Goal: Task Accomplishment & Management: Manage account settings

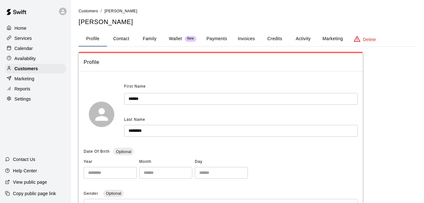
click at [307, 40] on button "Activity" at bounding box center [303, 38] width 28 height 15
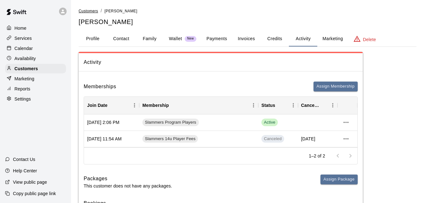
click at [92, 11] on span "Customers" at bounding box center [89, 11] width 20 height 4
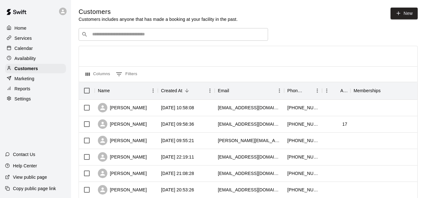
click at [108, 39] on div "​ ​" at bounding box center [173, 34] width 189 height 13
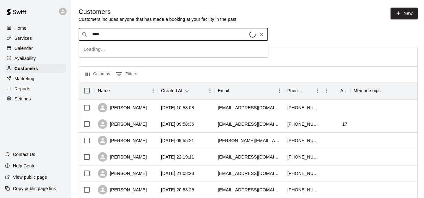
type input "*****"
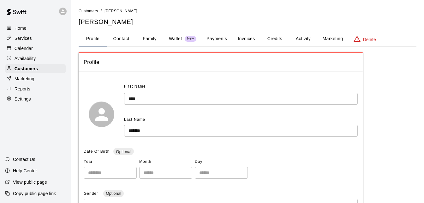
click at [219, 40] on button "Payments" at bounding box center [216, 38] width 31 height 15
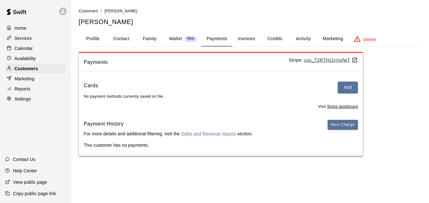
click at [302, 37] on button "Activity" at bounding box center [303, 38] width 28 height 15
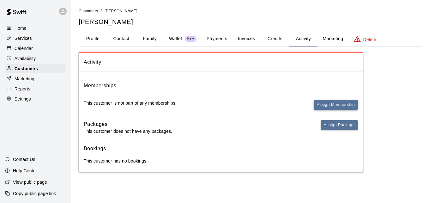
click at [337, 103] on button "Assign Membership" at bounding box center [336, 105] width 44 height 10
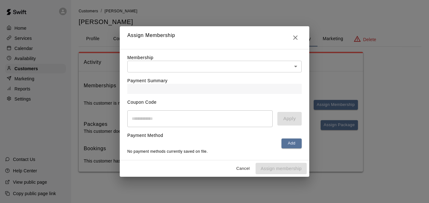
click at [279, 65] on body "Home Services Calendar Availability Customers Marketing Reports Settings Contac…" at bounding box center [214, 92] width 429 height 184
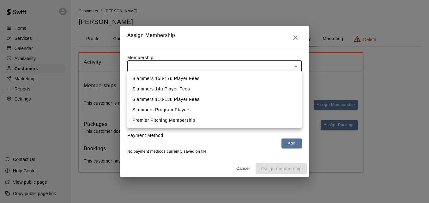
click at [257, 112] on li "Slammers Program Players" at bounding box center [214, 110] width 174 height 10
type input "**********"
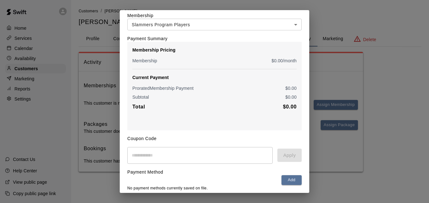
scroll to position [51, 0]
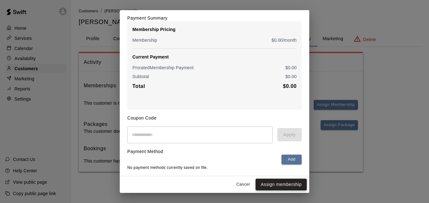
click at [279, 182] on button "Assign membership" at bounding box center [280, 184] width 51 height 12
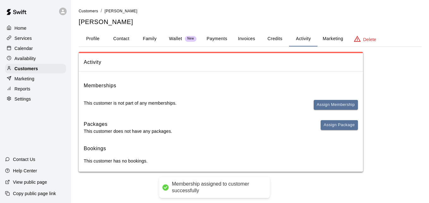
scroll to position [0, 0]
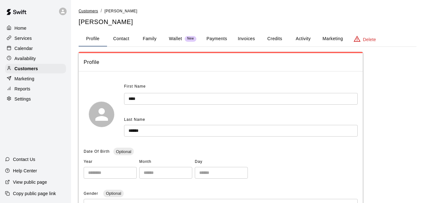
click at [86, 11] on span "Customers" at bounding box center [89, 11] width 20 height 4
click at [92, 13] on span "Customers" at bounding box center [89, 11] width 20 height 4
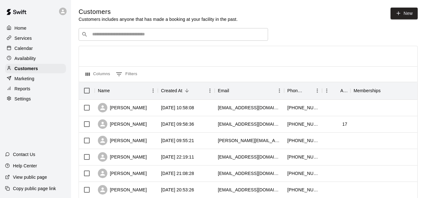
click at [125, 37] on input "Search customers by name or email" at bounding box center [177, 34] width 175 height 6
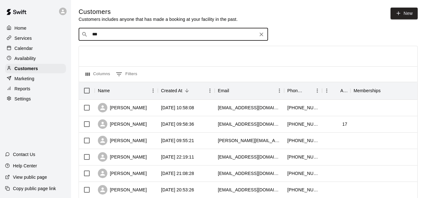
type input "****"
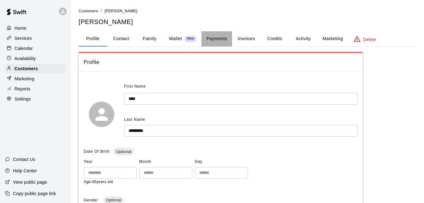
click at [220, 41] on button "Payments" at bounding box center [216, 38] width 31 height 15
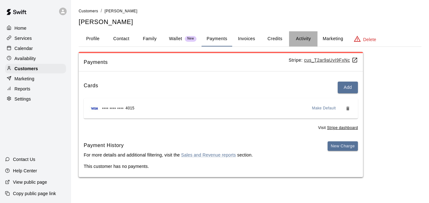
click at [298, 39] on button "Activity" at bounding box center [303, 38] width 28 height 15
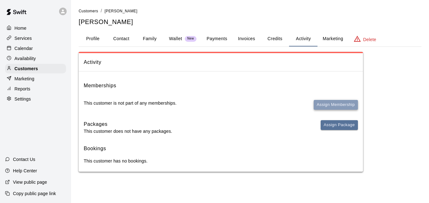
click at [323, 105] on button "Assign Membership" at bounding box center [336, 105] width 44 height 10
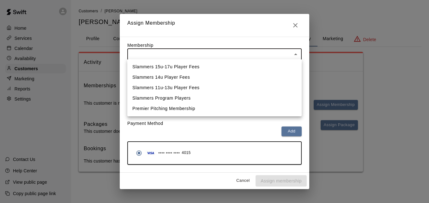
click at [279, 52] on body "Home Services Calendar Availability Customers Marketing Reports Settings Contac…" at bounding box center [214, 92] width 429 height 184
click at [264, 101] on li "Slammers Program Players" at bounding box center [214, 98] width 174 height 10
type input "**********"
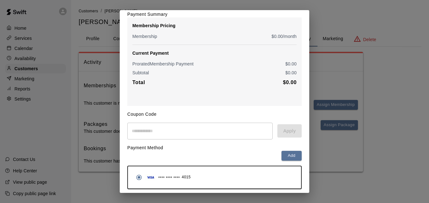
scroll to position [75, 0]
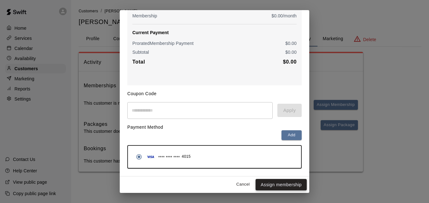
click at [293, 185] on button "Assign membership" at bounding box center [280, 185] width 51 height 12
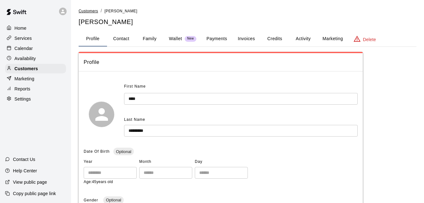
click at [91, 10] on span "Customers" at bounding box center [89, 11] width 20 height 4
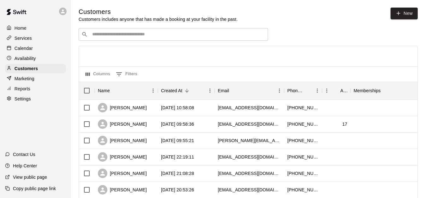
click at [123, 37] on input "Search customers by name or email" at bounding box center [177, 34] width 175 height 6
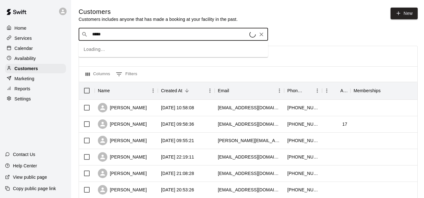
type input "******"
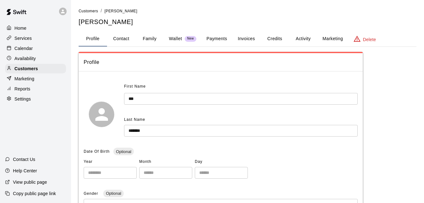
click at [217, 38] on button "Payments" at bounding box center [216, 38] width 31 height 15
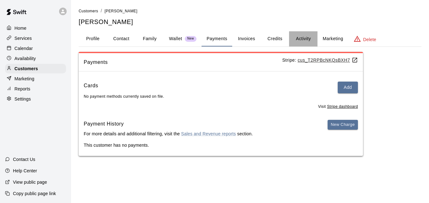
click at [311, 35] on button "Activity" at bounding box center [303, 38] width 28 height 15
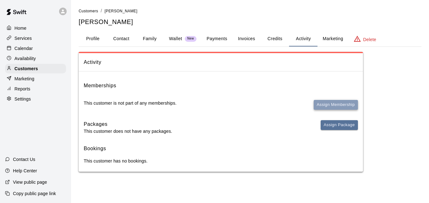
click at [331, 102] on button "Assign Membership" at bounding box center [336, 105] width 44 height 10
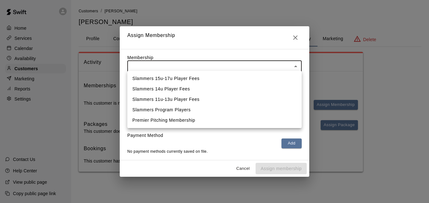
click at [276, 64] on body "Home Services Calendar Availability Customers Marketing Reports Settings Contac…" at bounding box center [214, 92] width 429 height 184
click at [257, 111] on li "Slammers Program Players" at bounding box center [214, 110] width 174 height 10
type input "**********"
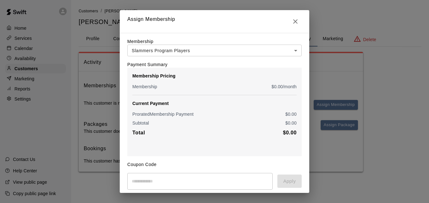
scroll to position [51, 0]
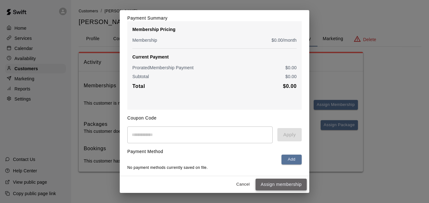
click at [281, 185] on button "Assign membership" at bounding box center [280, 184] width 51 height 12
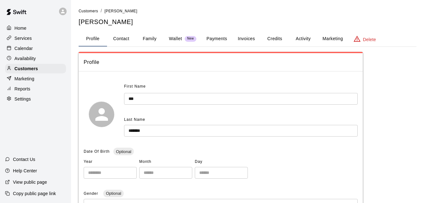
click at [297, 38] on button "Activity" at bounding box center [303, 38] width 28 height 15
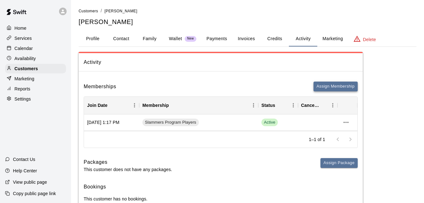
click at [332, 87] on button "Assign Membership" at bounding box center [336, 86] width 44 height 10
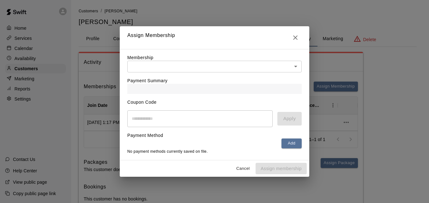
click at [288, 59] on body "Home Services Calendar Availability Customers Marketing Reports Settings Contac…" at bounding box center [214, 111] width 429 height 222
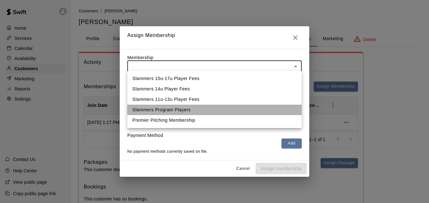
click at [264, 106] on li "Slammers Program Players" at bounding box center [214, 110] width 174 height 10
type input "**********"
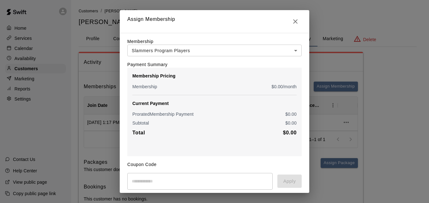
scroll to position [75, 0]
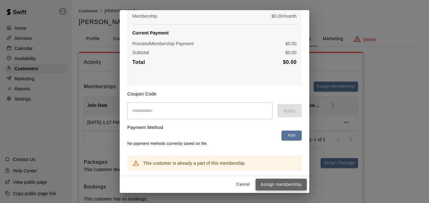
click at [272, 184] on button "Assign membership" at bounding box center [280, 184] width 51 height 12
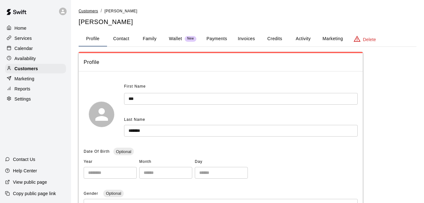
click at [90, 9] on link "Customers" at bounding box center [89, 10] width 20 height 5
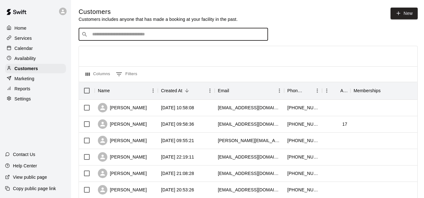
click at [120, 35] on input "Search customers by name or email" at bounding box center [177, 34] width 175 height 6
type input "*"
type input "*****"
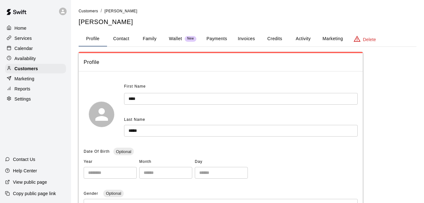
click at [220, 42] on button "Payments" at bounding box center [216, 38] width 31 height 15
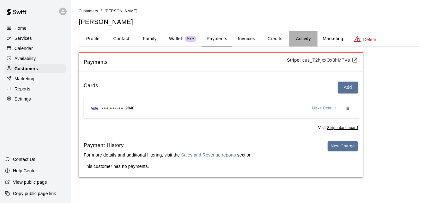
click at [306, 37] on button "Activity" at bounding box center [303, 38] width 28 height 15
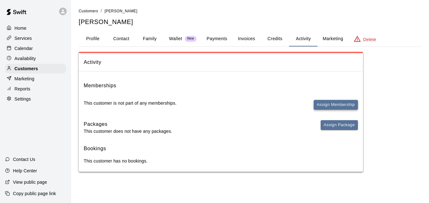
click at [344, 104] on button "Assign Membership" at bounding box center [336, 105] width 44 height 10
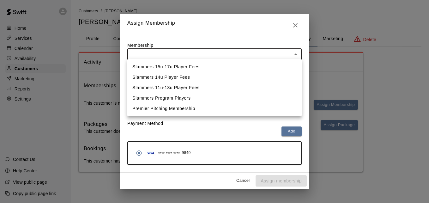
click at [276, 55] on body "Home Services Calendar Availability Customers Marketing Reports Settings Contac…" at bounding box center [214, 92] width 429 height 184
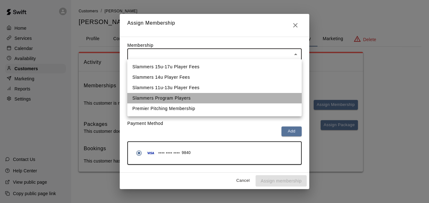
click at [255, 95] on li "Slammers Program Players" at bounding box center [214, 98] width 174 height 10
type input "**********"
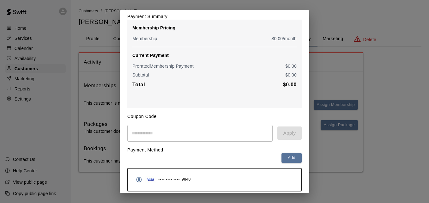
scroll to position [75, 0]
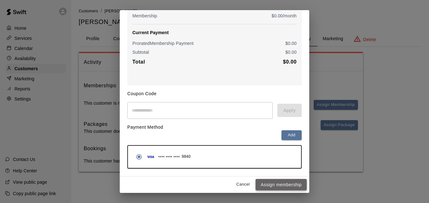
click at [281, 184] on button "Assign membership" at bounding box center [280, 185] width 51 height 12
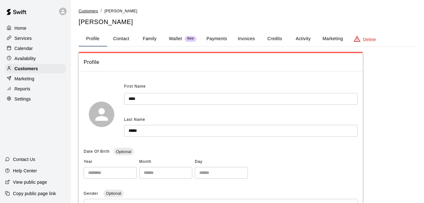
click at [89, 10] on span "Customers" at bounding box center [89, 11] width 20 height 4
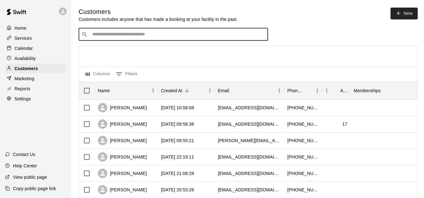
click at [104, 33] on input "Search customers by name or email" at bounding box center [177, 34] width 175 height 6
type input "****"
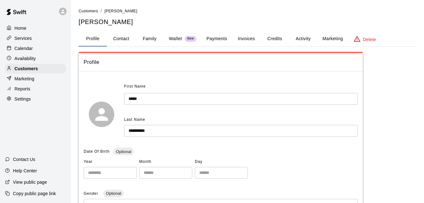
click at [298, 38] on button "Activity" at bounding box center [303, 38] width 28 height 15
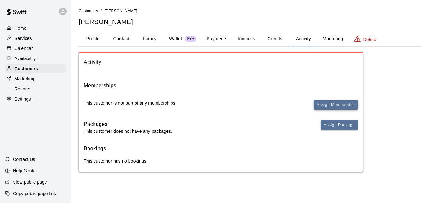
click at [329, 103] on button "Assign Membership" at bounding box center [336, 105] width 44 height 10
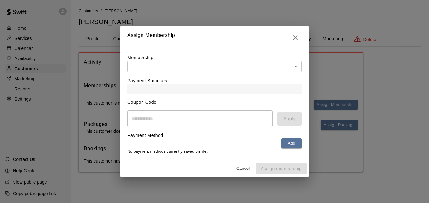
click at [278, 67] on body "Home Services Calendar Availability Customers Marketing Reports Settings Contac…" at bounding box center [214, 92] width 429 height 184
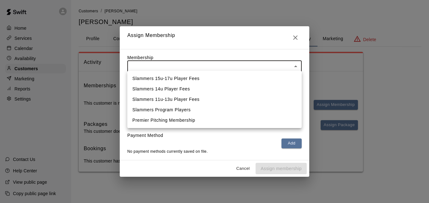
click at [258, 108] on li "Slammers Program Players" at bounding box center [214, 110] width 174 height 10
type input "**********"
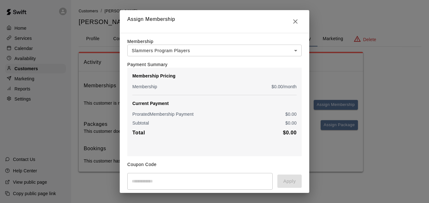
scroll to position [51, 0]
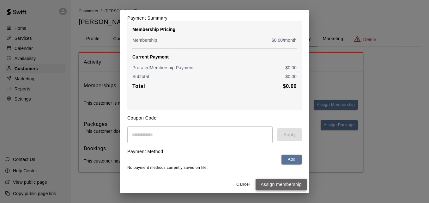
click at [285, 188] on button "Assign membership" at bounding box center [280, 184] width 51 height 12
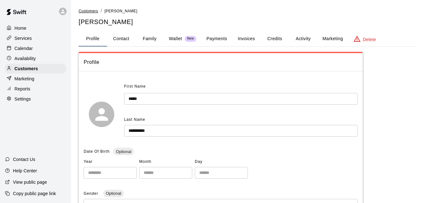
click at [90, 13] on span "Customers" at bounding box center [89, 11] width 20 height 4
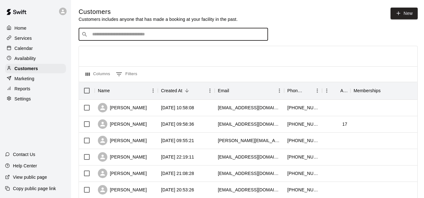
click at [118, 34] on input "Search customers by name or email" at bounding box center [177, 34] width 175 height 6
type input "****"
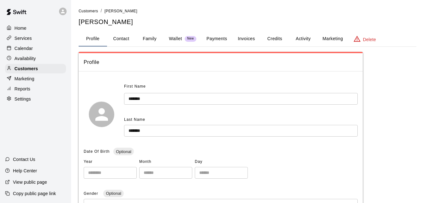
click at [144, 35] on button "Family" at bounding box center [149, 38] width 28 height 15
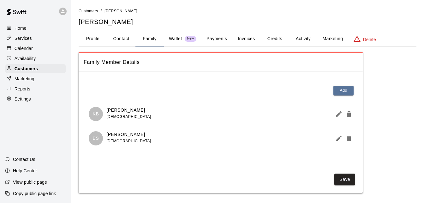
click at [306, 39] on button "Activity" at bounding box center [303, 38] width 28 height 15
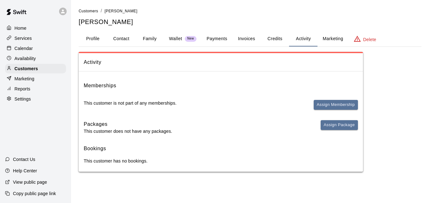
click at [212, 41] on button "Payments" at bounding box center [216, 38] width 31 height 15
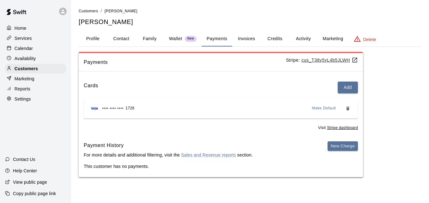
click at [303, 41] on button "Activity" at bounding box center [303, 38] width 28 height 15
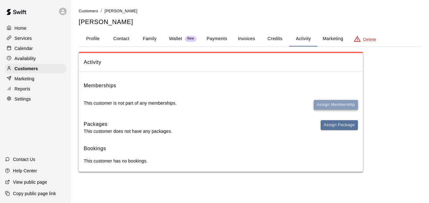
click at [336, 103] on button "Assign Membership" at bounding box center [336, 105] width 44 height 10
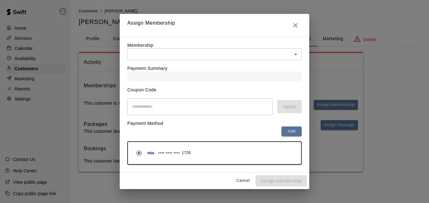
click at [268, 57] on body "Home Services Calendar Availability Customers Marketing Reports Settings Contac…" at bounding box center [214, 92] width 429 height 184
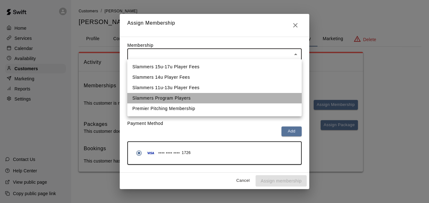
click at [249, 102] on li "Slammers Program Players" at bounding box center [214, 98] width 174 height 10
type input "**********"
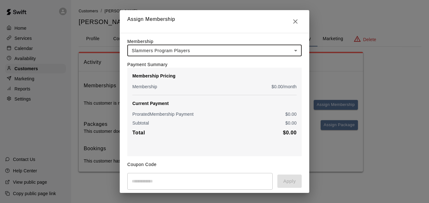
click at [303, 98] on div "**********" at bounding box center [214, 140] width 189 height 214
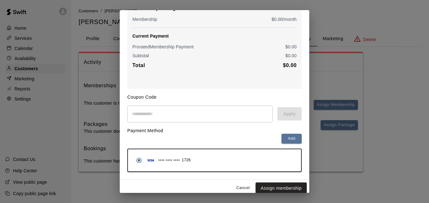
scroll to position [75, 0]
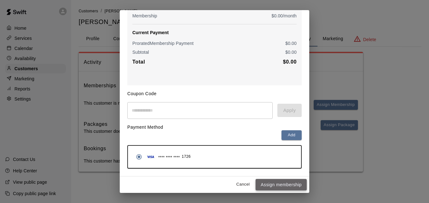
click at [283, 187] on button "Assign membership" at bounding box center [280, 185] width 51 height 12
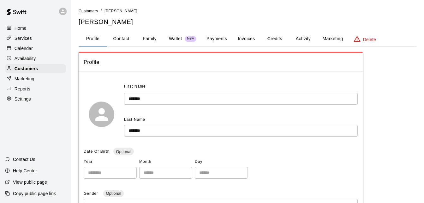
click at [87, 11] on span "Customers" at bounding box center [89, 11] width 20 height 4
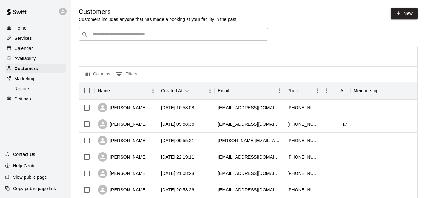
click at [108, 39] on div "​ ​" at bounding box center [173, 34] width 189 height 13
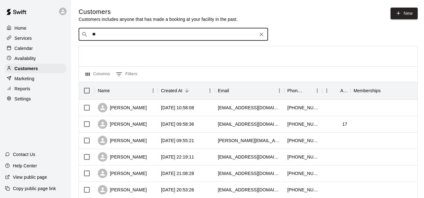
type input "*"
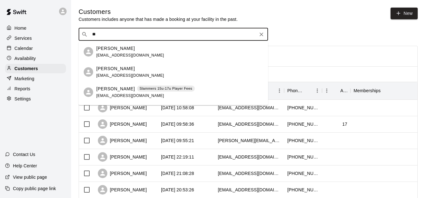
type input "*"
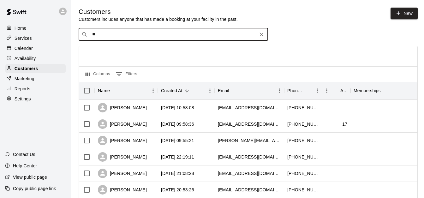
type input "*"
type input "*******"
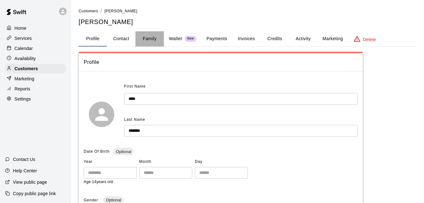
click at [154, 35] on button "Family" at bounding box center [149, 38] width 28 height 15
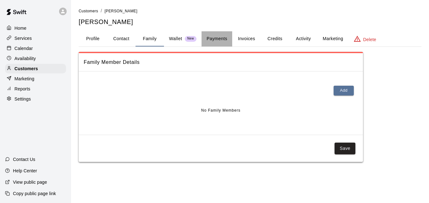
click at [221, 39] on button "Payments" at bounding box center [216, 38] width 31 height 15
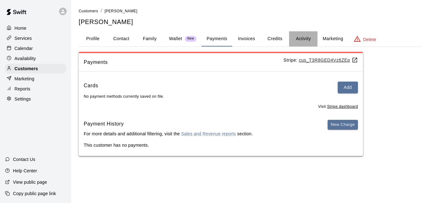
click at [304, 35] on button "Activity" at bounding box center [303, 38] width 28 height 15
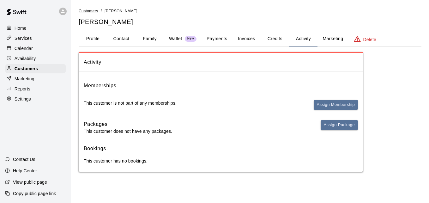
click at [90, 12] on span "Customers" at bounding box center [89, 11] width 20 height 4
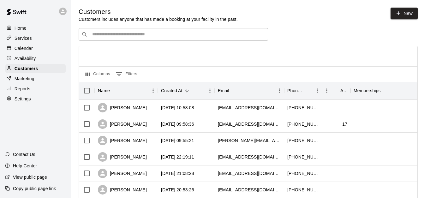
click at [123, 33] on input "Search customers by name or email" at bounding box center [177, 34] width 175 height 6
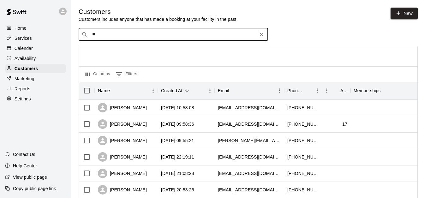
type input "*"
type input "**"
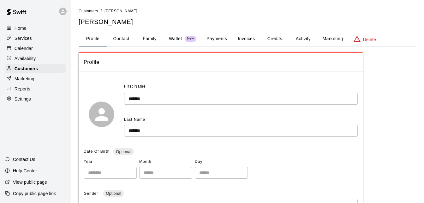
click at [150, 41] on button "Family" at bounding box center [149, 38] width 28 height 15
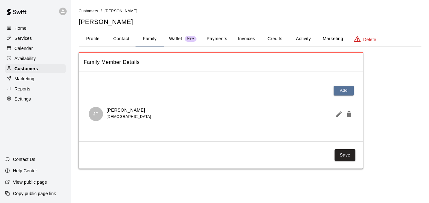
click at [223, 38] on button "Payments" at bounding box center [216, 38] width 31 height 15
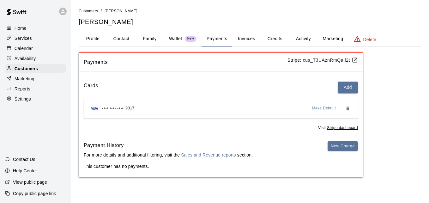
click at [301, 37] on button "Activity" at bounding box center [303, 38] width 28 height 15
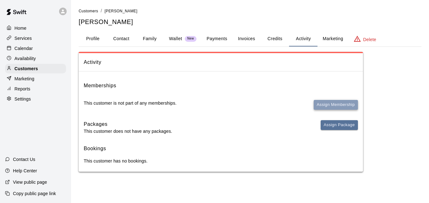
click at [324, 103] on button "Assign Membership" at bounding box center [336, 105] width 44 height 10
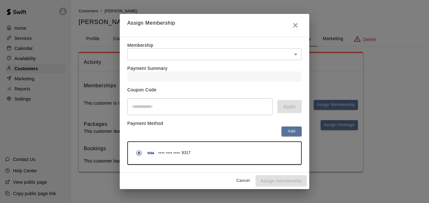
click at [204, 56] on body "Home Services Calendar Availability Customers Marketing Reports Settings Contac…" at bounding box center [214, 92] width 429 height 184
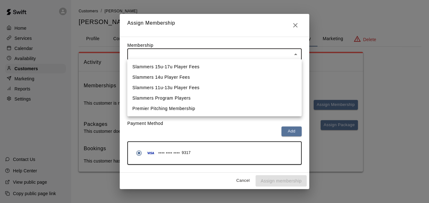
click at [199, 66] on li "Slammers 15u-17u Player Fees" at bounding box center [214, 67] width 174 height 10
type input "**********"
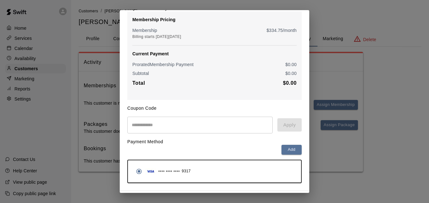
scroll to position [75, 0]
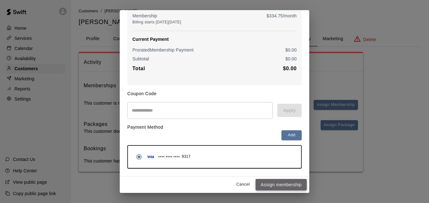
click at [276, 185] on button "Assign membership" at bounding box center [280, 185] width 51 height 12
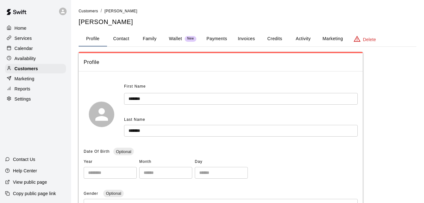
click at [219, 35] on button "Payments" at bounding box center [216, 38] width 31 height 15
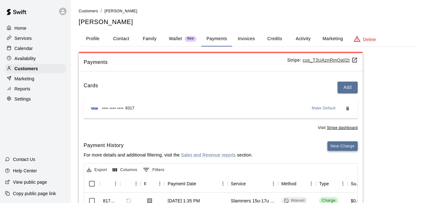
click at [334, 144] on button "New Charge" at bounding box center [342, 146] width 30 height 10
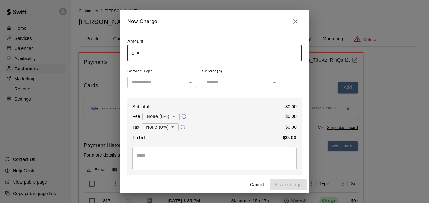
click at [165, 50] on input "*" at bounding box center [219, 53] width 165 height 17
type input "******"
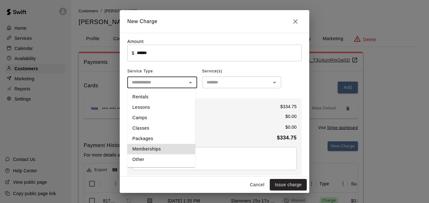
type input "**********"
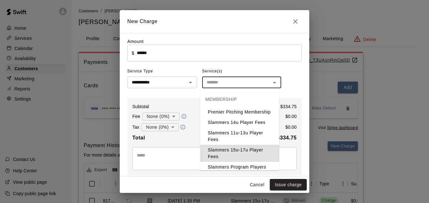
type input "**********"
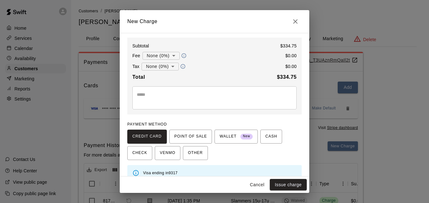
scroll to position [71, 0]
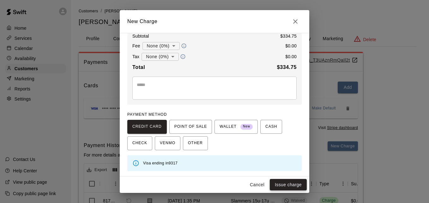
click at [280, 183] on button "Issue charge" at bounding box center [288, 185] width 37 height 12
type input "*"
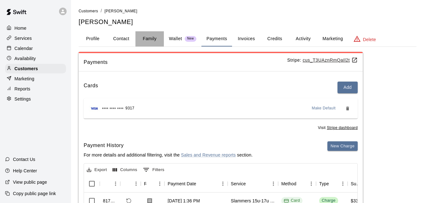
click at [145, 38] on button "Family" at bounding box center [149, 38] width 28 height 15
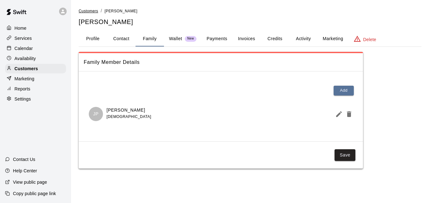
click at [91, 10] on span "Customers" at bounding box center [89, 11] width 20 height 4
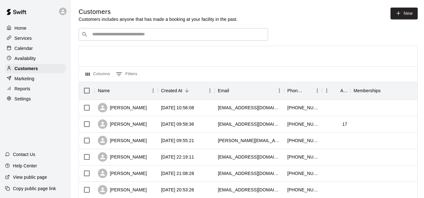
click at [141, 36] on input "Search customers by name or email" at bounding box center [177, 34] width 175 height 6
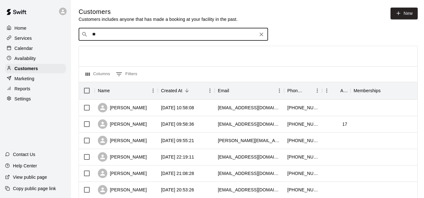
type input "***"
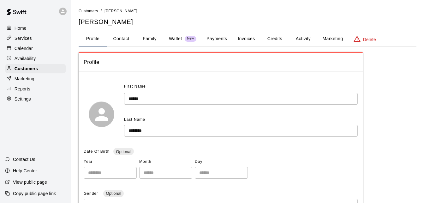
click at [149, 37] on button "Family" at bounding box center [149, 38] width 28 height 15
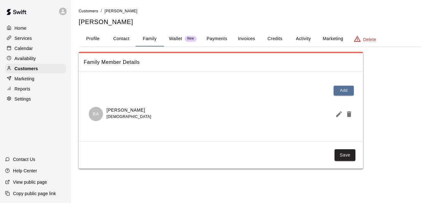
click at [221, 39] on button "Payments" at bounding box center [216, 38] width 31 height 15
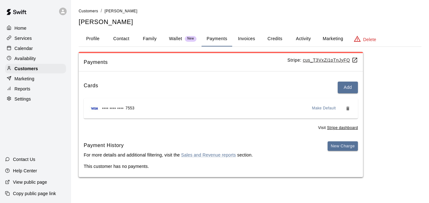
click at [309, 38] on button "Activity" at bounding box center [303, 38] width 28 height 15
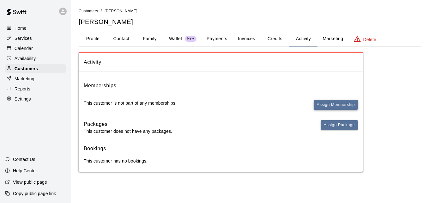
click at [331, 105] on button "Assign Membership" at bounding box center [336, 105] width 44 height 10
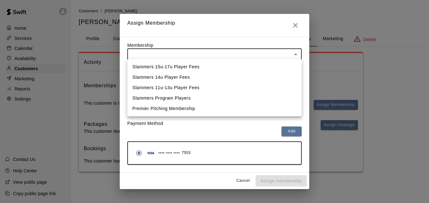
click at [272, 54] on body "Home Services Calendar Availability Customers Marketing Reports Settings Contac…" at bounding box center [214, 92] width 429 height 184
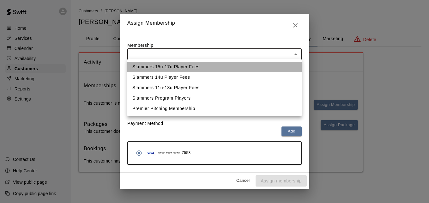
click at [266, 65] on li "Slammers 15u-17u Player Fees" at bounding box center [214, 67] width 174 height 10
type input "**********"
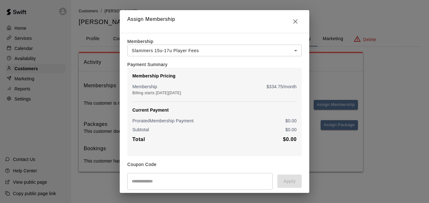
scroll to position [75, 0]
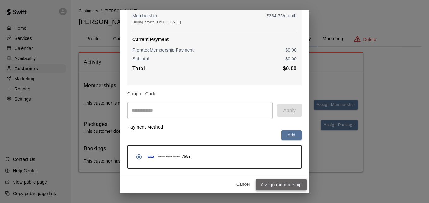
click at [274, 183] on button "Assign membership" at bounding box center [280, 185] width 51 height 12
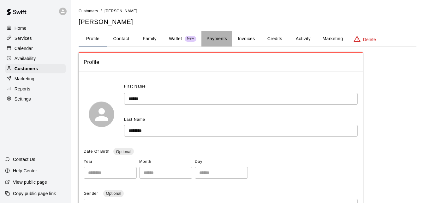
click at [213, 40] on button "Payments" at bounding box center [216, 38] width 31 height 15
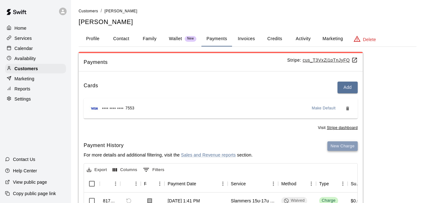
click at [346, 144] on button "New Charge" at bounding box center [342, 146] width 30 height 10
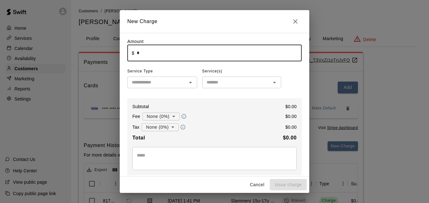
click at [194, 60] on input "*" at bounding box center [219, 53] width 165 height 17
type input "******"
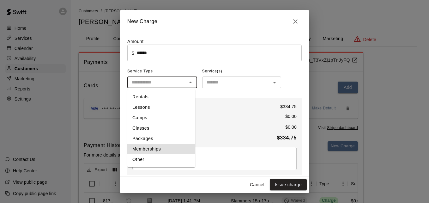
type input "**********"
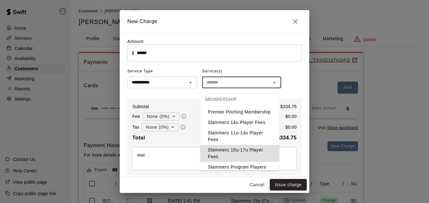
type input "**********"
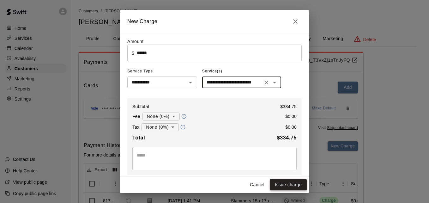
click at [287, 184] on button "Issue charge" at bounding box center [288, 185] width 37 height 12
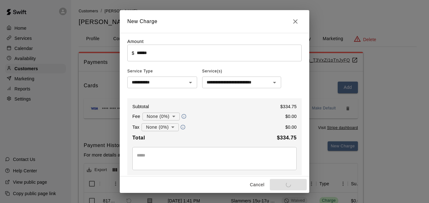
type input "*"
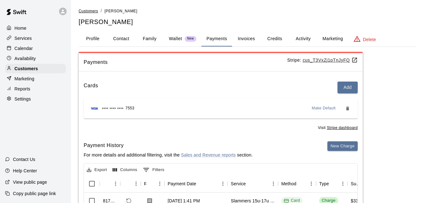
click at [89, 9] on span "Customers" at bounding box center [89, 11] width 20 height 4
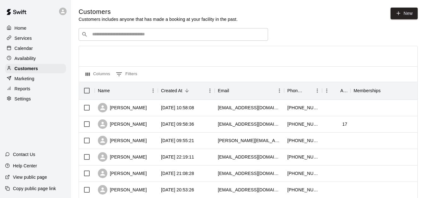
click at [118, 40] on div "​ ​" at bounding box center [173, 34] width 189 height 13
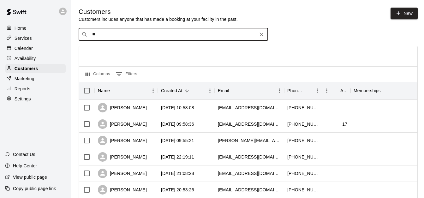
type input "*"
type input "*****"
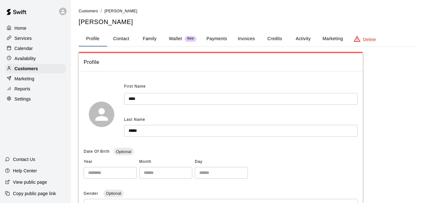
click at [146, 35] on button "Family" at bounding box center [149, 38] width 28 height 15
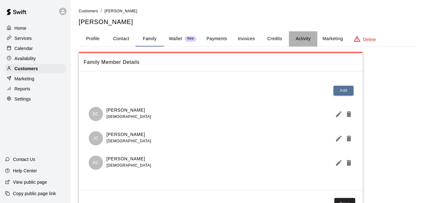
click at [303, 37] on button "Activity" at bounding box center [303, 38] width 28 height 15
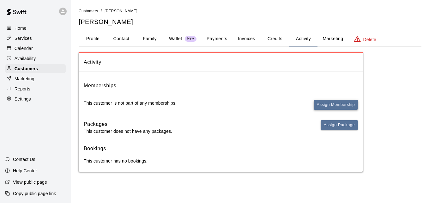
click at [326, 102] on button "Assign Membership" at bounding box center [336, 105] width 44 height 10
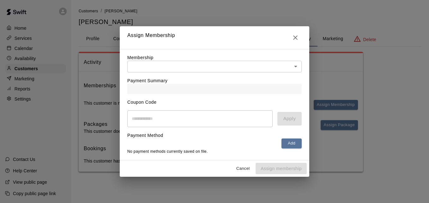
click at [266, 67] on body "Home Services Calendar Availability Customers Marketing Reports Settings Contac…" at bounding box center [214, 92] width 429 height 184
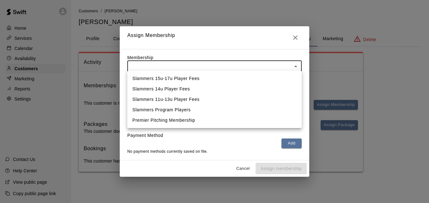
click at [254, 109] on li "Slammers Program Players" at bounding box center [214, 110] width 174 height 10
type input "**********"
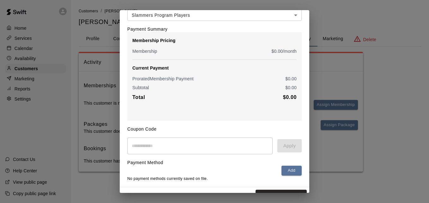
scroll to position [45, 0]
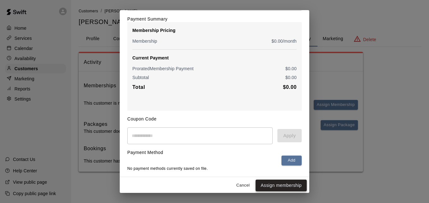
click at [289, 189] on button "Assign membership" at bounding box center [280, 185] width 51 height 12
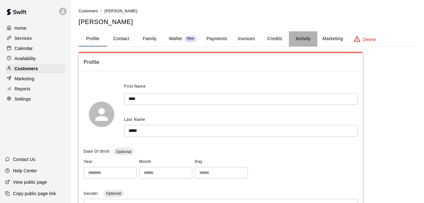
click at [297, 39] on button "Activity" at bounding box center [303, 38] width 28 height 15
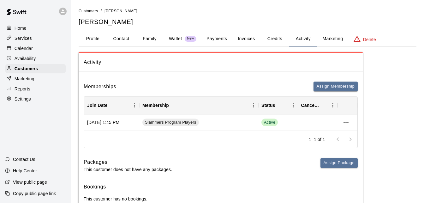
click at [321, 80] on div "Memberships Assign Membership Join Date Membership Status Cancel Date [DATE] 1:…" at bounding box center [221, 142] width 284 height 133
click at [321, 86] on button "Assign Membership" at bounding box center [336, 86] width 44 height 10
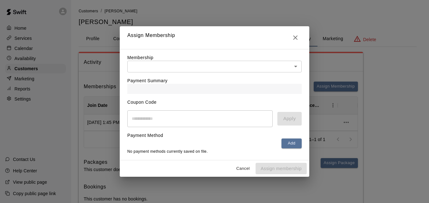
click at [260, 64] on body "Home Services Calendar Availability Customers Marketing Reports Settings Contac…" at bounding box center [214, 111] width 429 height 222
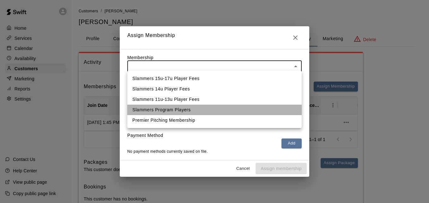
click at [248, 106] on li "Slammers Program Players" at bounding box center [214, 110] width 174 height 10
type input "**********"
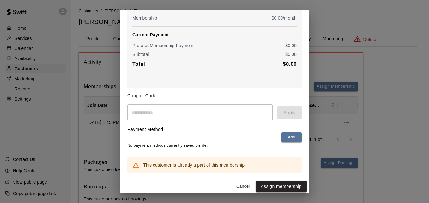
scroll to position [71, 0]
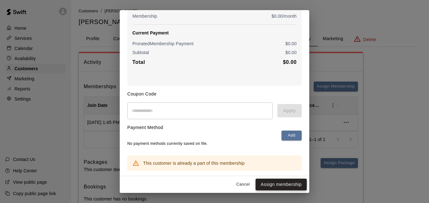
click at [283, 183] on button "Assign membership" at bounding box center [280, 184] width 51 height 12
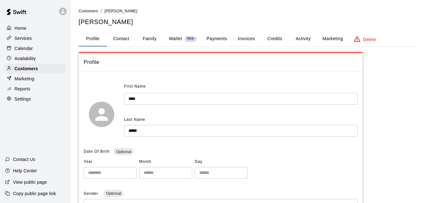
click at [90, 8] on li "Customers" at bounding box center [89, 11] width 20 height 7
click at [90, 9] on span "Customers" at bounding box center [89, 11] width 20 height 4
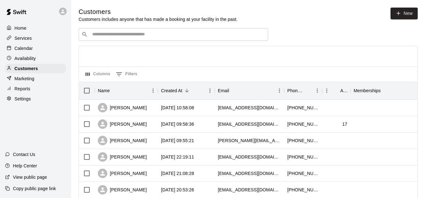
click at [122, 32] on div "​ ​" at bounding box center [173, 34] width 189 height 13
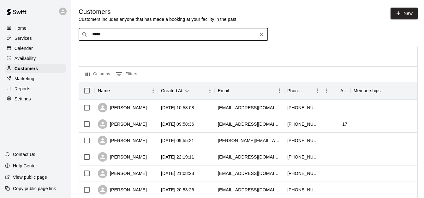
type input "******"
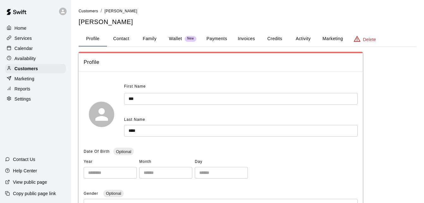
click at [153, 43] on button "Family" at bounding box center [149, 38] width 28 height 15
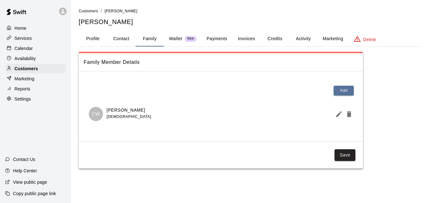
click at [223, 38] on button "Payments" at bounding box center [216, 38] width 31 height 15
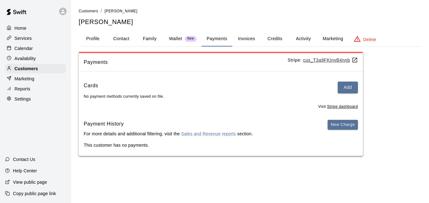
click at [304, 38] on button "Activity" at bounding box center [303, 38] width 28 height 15
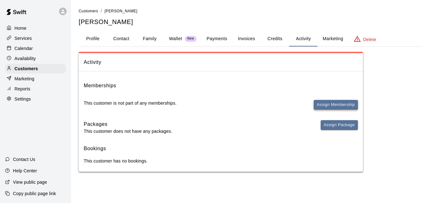
click at [322, 106] on button "Assign Membership" at bounding box center [336, 105] width 44 height 10
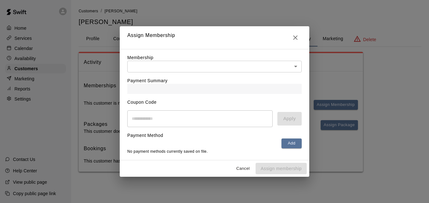
click at [278, 63] on body "Home Services Calendar Availability Customers Marketing Reports Settings Contac…" at bounding box center [214, 92] width 429 height 184
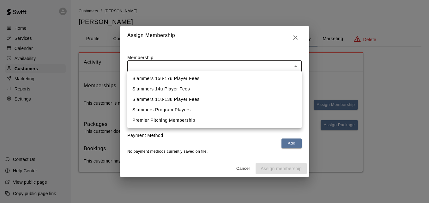
click at [255, 109] on li "Slammers Program Players" at bounding box center [214, 110] width 174 height 10
type input "**********"
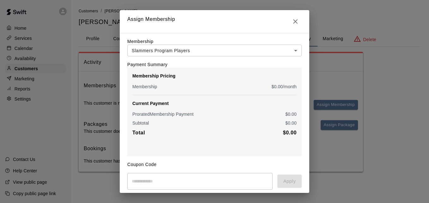
scroll to position [51, 0]
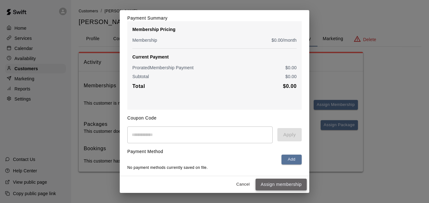
click at [277, 180] on button "Assign membership" at bounding box center [280, 184] width 51 height 12
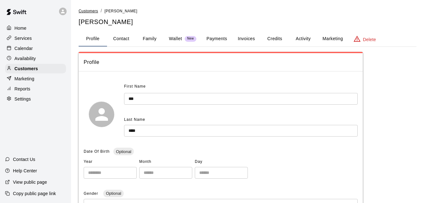
click at [93, 12] on span "Customers" at bounding box center [89, 11] width 20 height 4
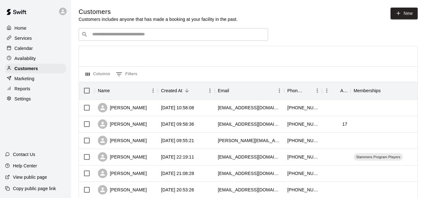
click at [147, 34] on input "Search customers by name or email" at bounding box center [177, 34] width 175 height 6
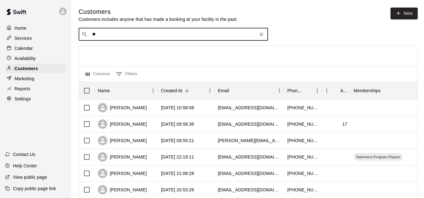
type input "***"
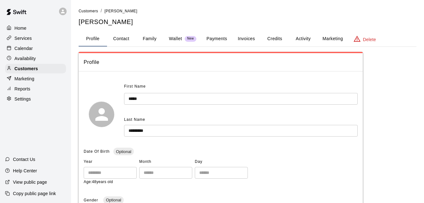
click at [147, 34] on button "Family" at bounding box center [149, 38] width 28 height 15
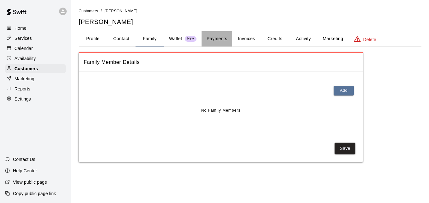
click at [213, 41] on button "Payments" at bounding box center [216, 38] width 31 height 15
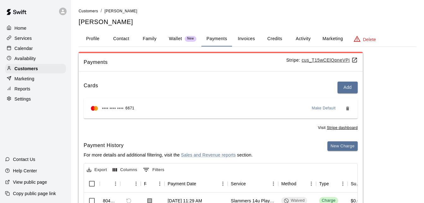
click at [385, 118] on div "Payments Stripe: cus_T15wCElQpneVPi Cards Add **** **** **** 6671 Make Default …" at bounding box center [248, 179] width 338 height 255
click at [92, 11] on span "Customers" at bounding box center [89, 11] width 20 height 4
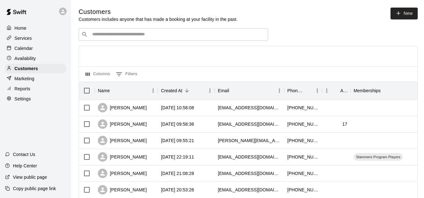
click at [117, 33] on input "Search customers by name or email" at bounding box center [177, 34] width 175 height 6
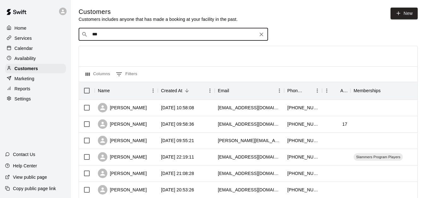
type input "****"
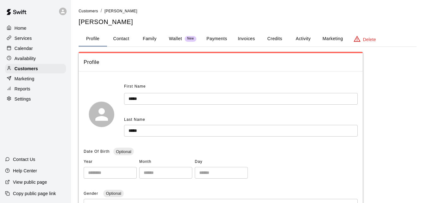
click at [121, 35] on button "Contact" at bounding box center [121, 38] width 28 height 15
select select "**"
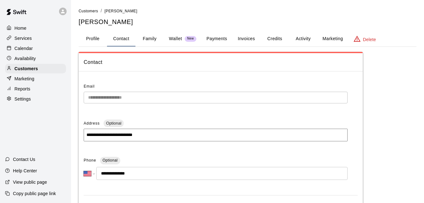
click at [302, 36] on button "Activity" at bounding box center [303, 38] width 28 height 15
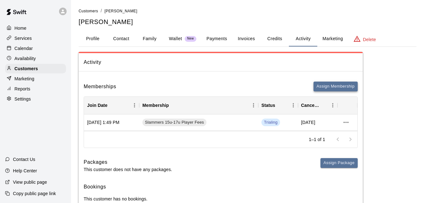
click at [338, 84] on button "Assign Membership" at bounding box center [336, 86] width 44 height 10
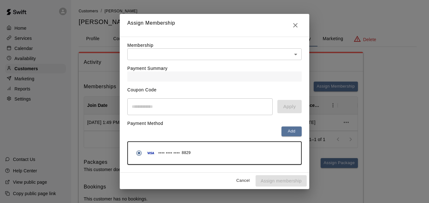
click at [226, 52] on body "Home Services Calendar Availability Customers Marketing Reports Settings Contac…" at bounding box center [214, 111] width 429 height 222
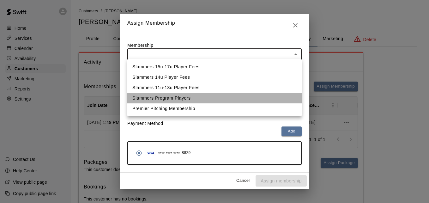
click at [218, 98] on li "Slammers Program Players" at bounding box center [214, 98] width 174 height 10
type input "**********"
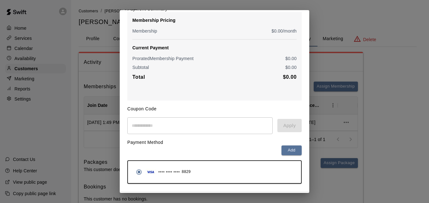
scroll to position [75, 0]
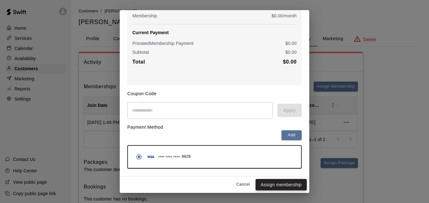
click at [287, 182] on button "Assign membership" at bounding box center [280, 185] width 51 height 12
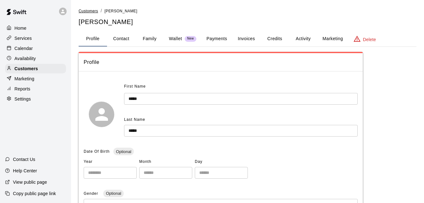
click at [89, 12] on span "Customers" at bounding box center [89, 11] width 20 height 4
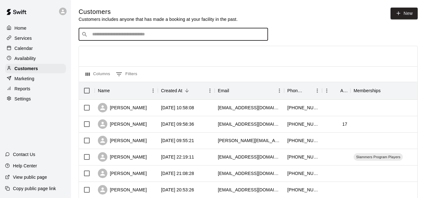
click at [131, 36] on input "Search customers by name or email" at bounding box center [177, 34] width 175 height 6
type input "****"
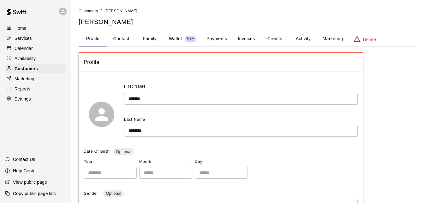
click at [218, 39] on button "Payments" at bounding box center [216, 38] width 31 height 15
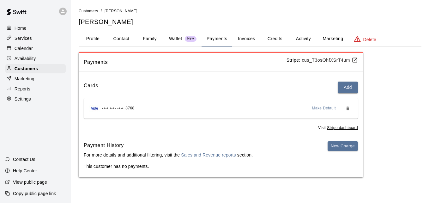
click at [304, 42] on button "Activity" at bounding box center [303, 38] width 28 height 15
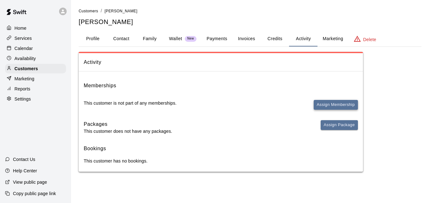
click at [332, 109] on button "Assign Membership" at bounding box center [336, 105] width 44 height 10
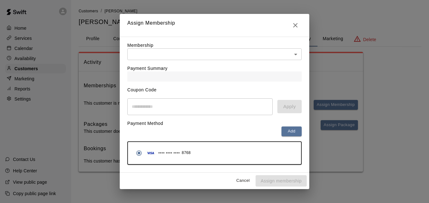
click at [253, 50] on body "Home Services Calendar Availability Customers Marketing Reports Settings Contac…" at bounding box center [214, 92] width 429 height 184
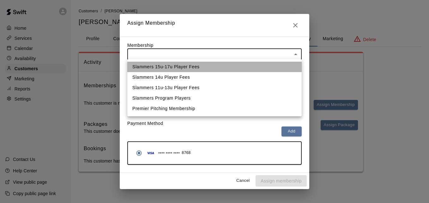
click at [247, 64] on li "Slammers 15u-17u Player Fees" at bounding box center [214, 67] width 174 height 10
type input "**********"
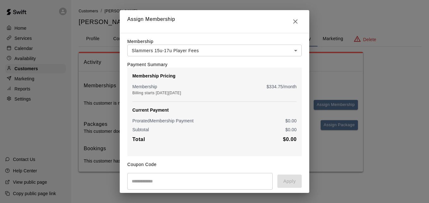
scroll to position [75, 0]
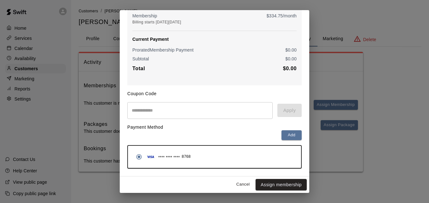
click at [285, 183] on button "Assign membership" at bounding box center [280, 185] width 51 height 12
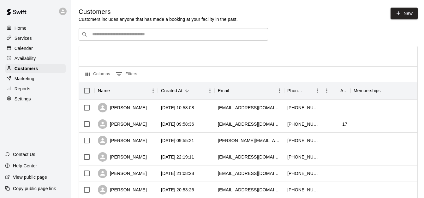
click at [33, 40] on div "Services" at bounding box center [35, 37] width 61 height 9
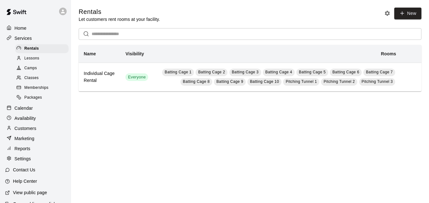
click at [38, 91] on span "Memberships" at bounding box center [36, 88] width 24 height 6
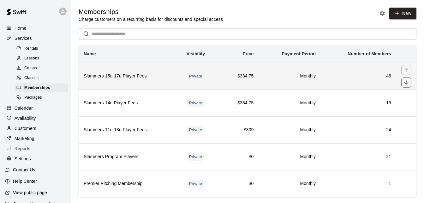
click at [283, 75] on h6 "Monthly" at bounding box center [290, 76] width 52 height 7
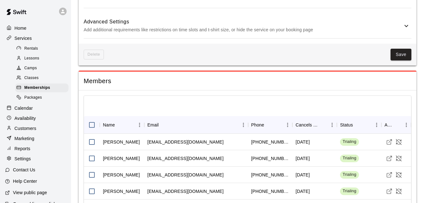
scroll to position [340, 0]
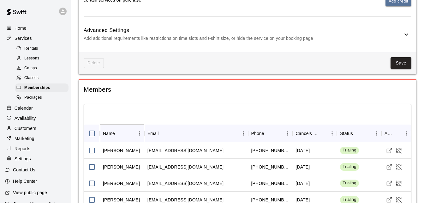
click at [105, 131] on div "Name" at bounding box center [109, 133] width 12 height 18
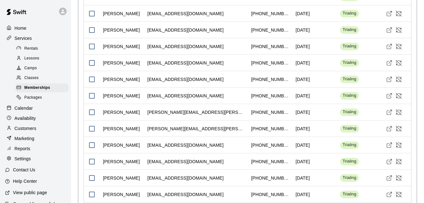
scroll to position [972, 0]
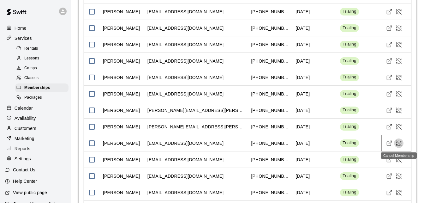
click at [399, 141] on icon "Cancel Membership" at bounding box center [399, 143] width 6 height 6
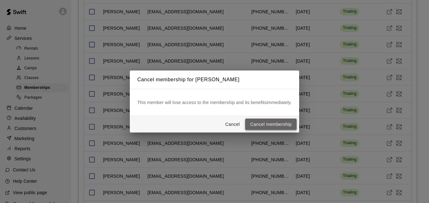
click at [283, 120] on button "Cancel membership" at bounding box center [270, 124] width 51 height 12
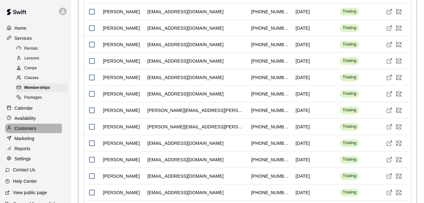
click at [26, 131] on p "Customers" at bounding box center [26, 128] width 22 height 6
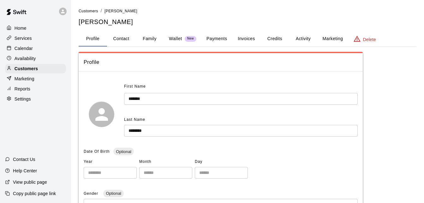
click at [211, 38] on button "Payments" at bounding box center [216, 38] width 31 height 15
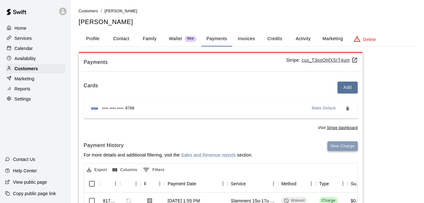
click at [343, 144] on button "New Charge" at bounding box center [342, 146] width 30 height 10
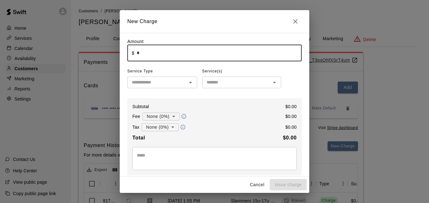
click at [216, 51] on input "*" at bounding box center [219, 53] width 165 height 17
type input "******"
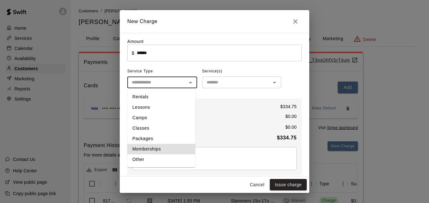
type input "**********"
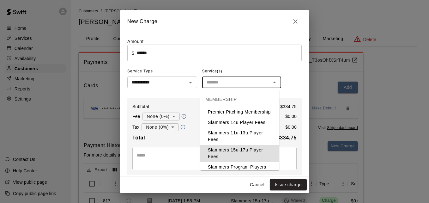
type input "**********"
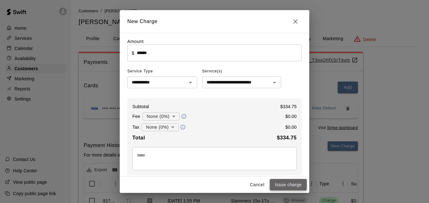
click at [290, 185] on button "Issue charge" at bounding box center [288, 185] width 37 height 12
type input "*"
